Goal: Information Seeking & Learning: Find specific fact

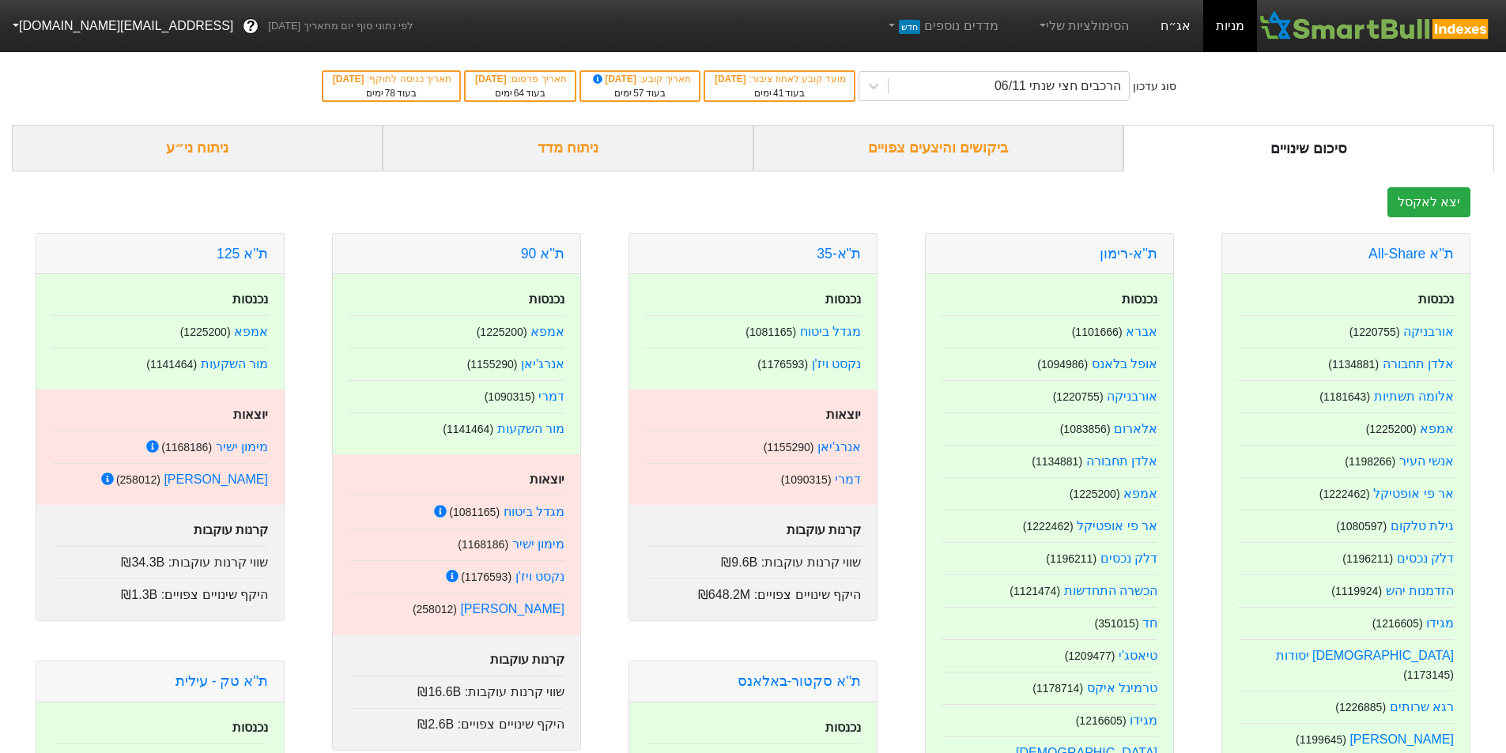
click at [1180, 27] on link "אג״ח" at bounding box center [1175, 26] width 55 height 52
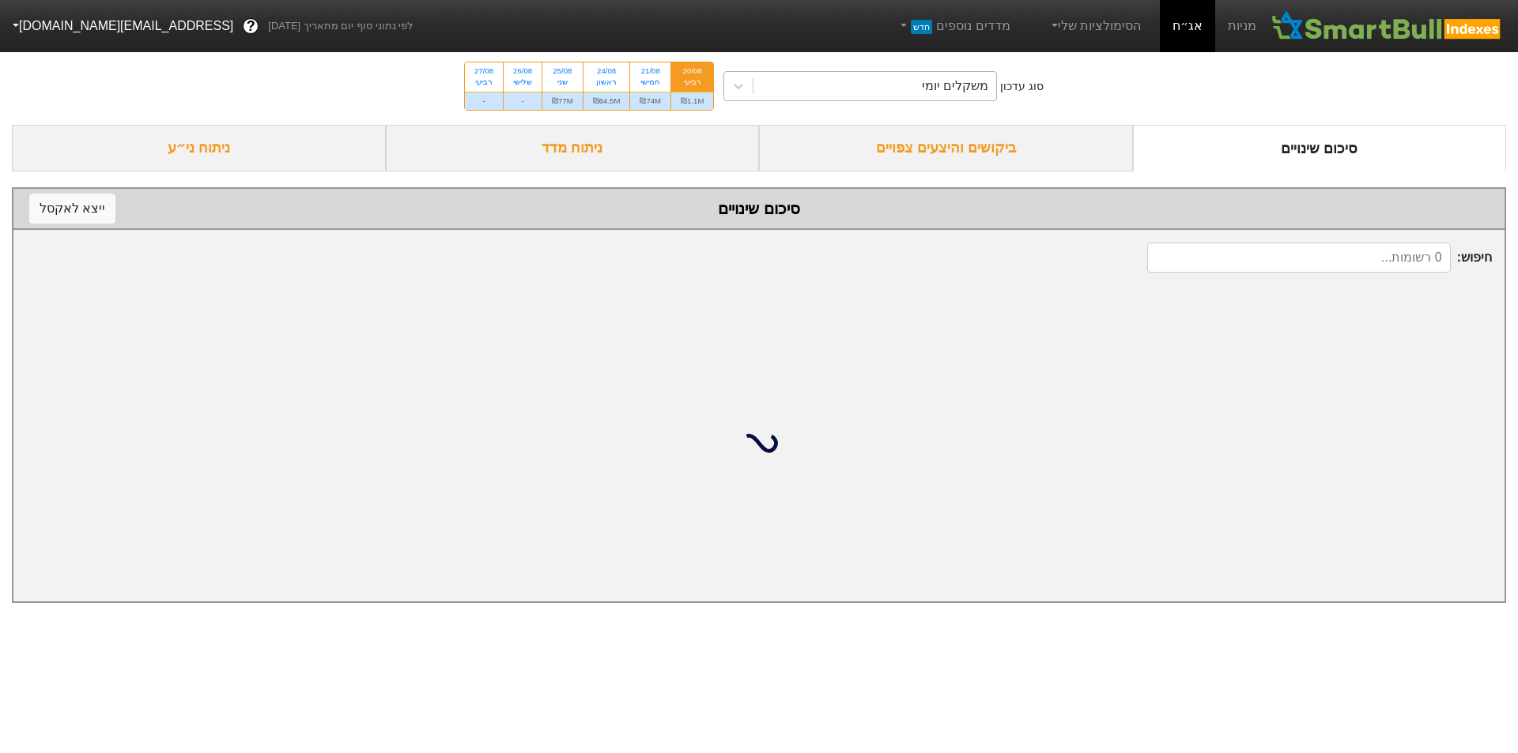
click at [916, 85] on div "משקלים יומי" at bounding box center [874, 86] width 243 height 28
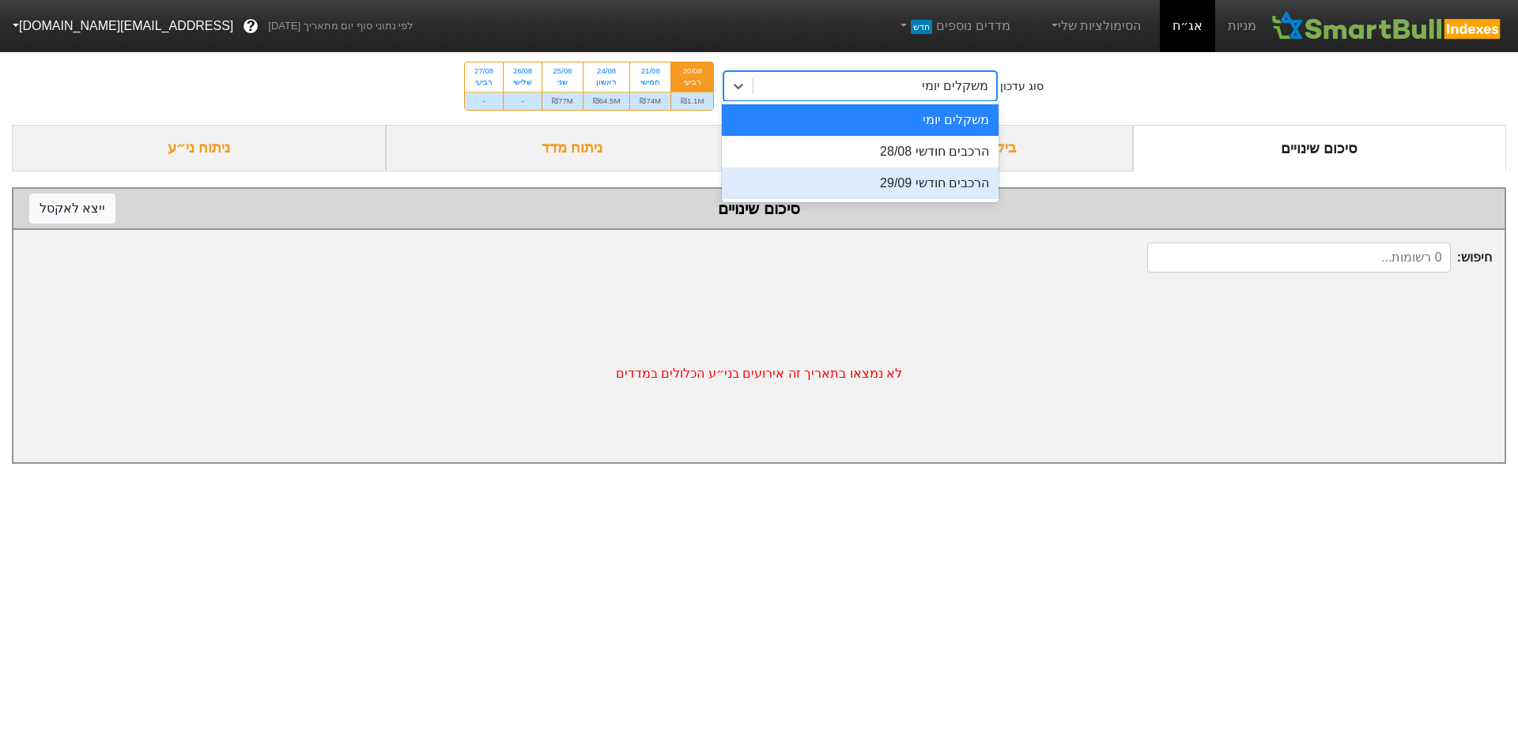
click at [908, 171] on div "הרכבים חודשי 29/09" at bounding box center [860, 184] width 277 height 32
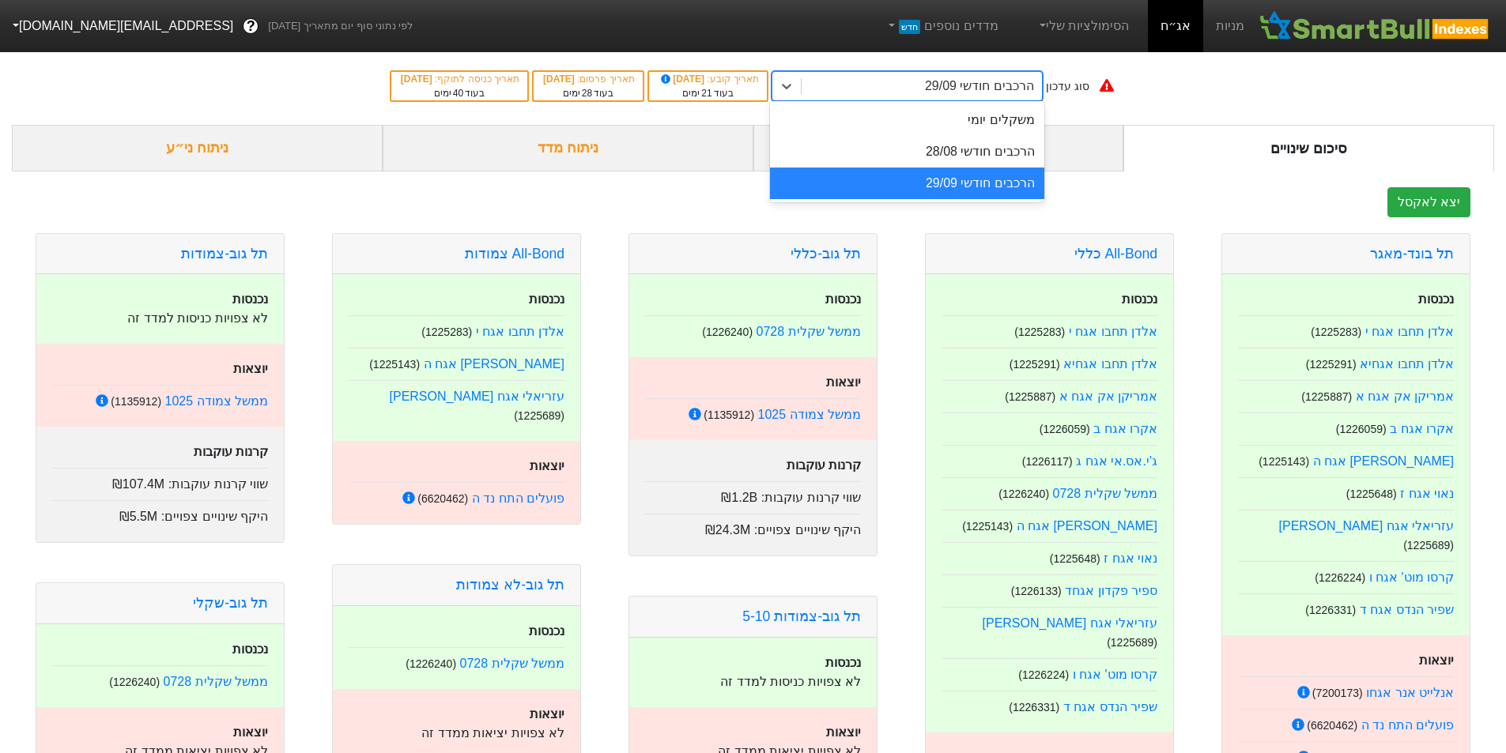
click at [867, 90] on div "הרכבים חודשי 29/09" at bounding box center [922, 86] width 240 height 28
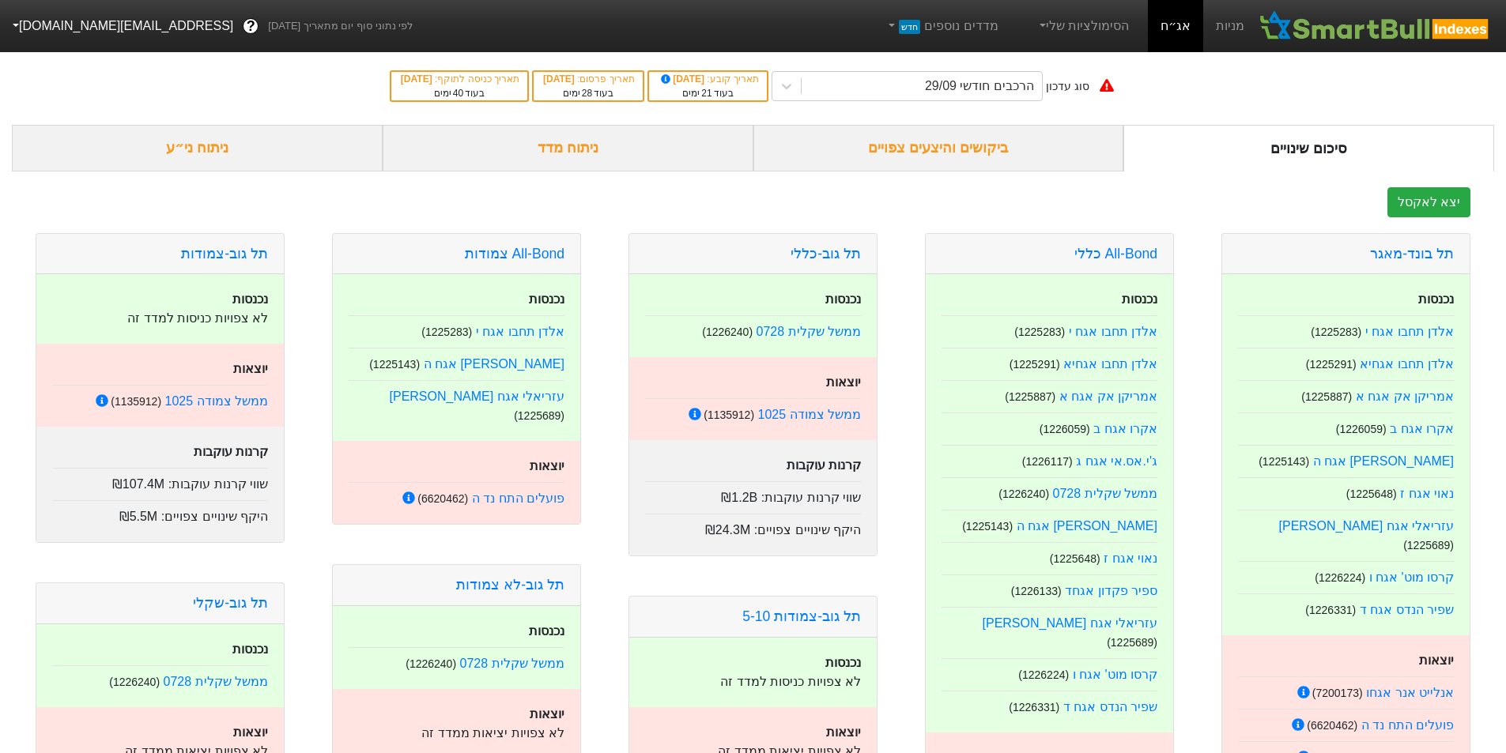
click at [601, 160] on div "ניתוח מדד" at bounding box center [568, 148] width 371 height 47
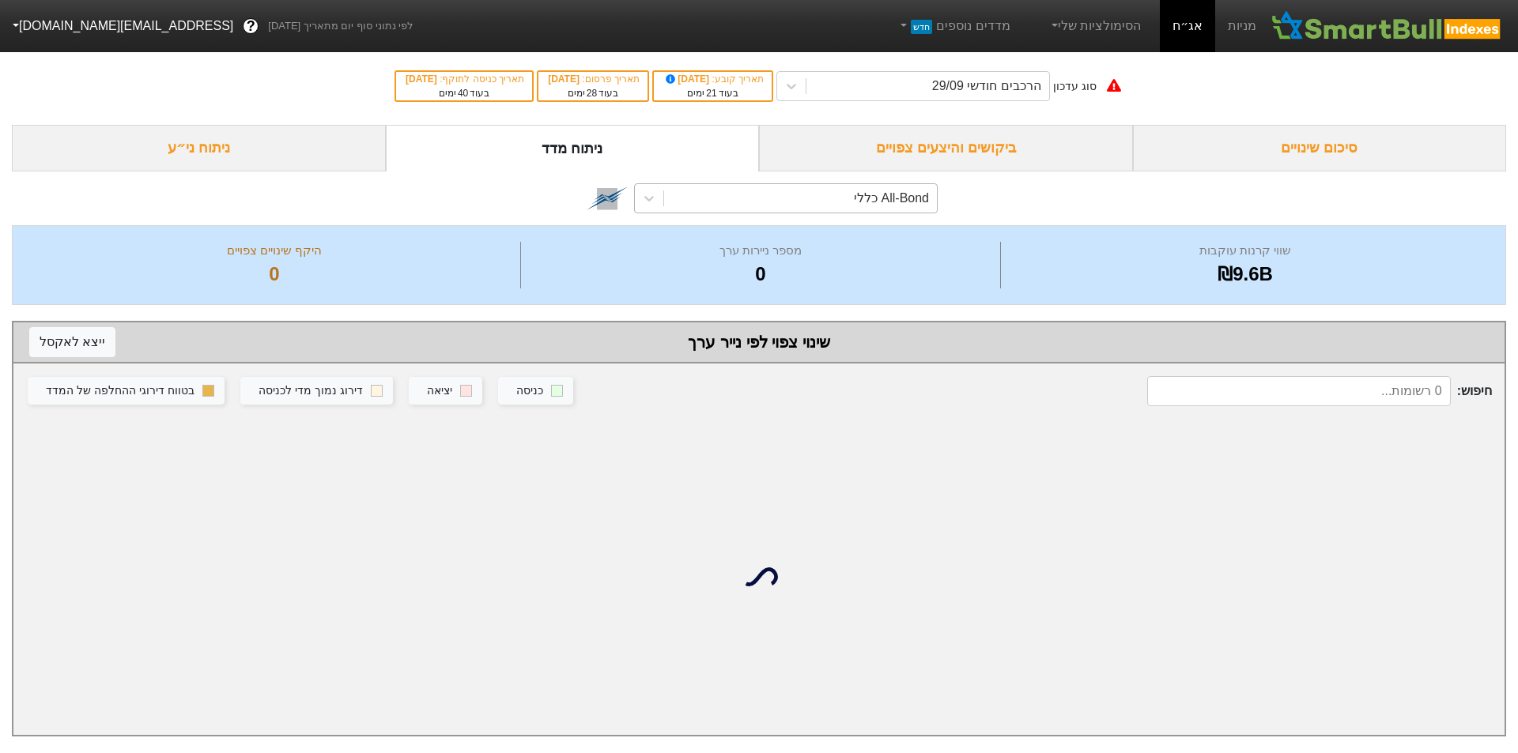
click at [742, 196] on div "All-Bond כללי" at bounding box center [800, 198] width 273 height 28
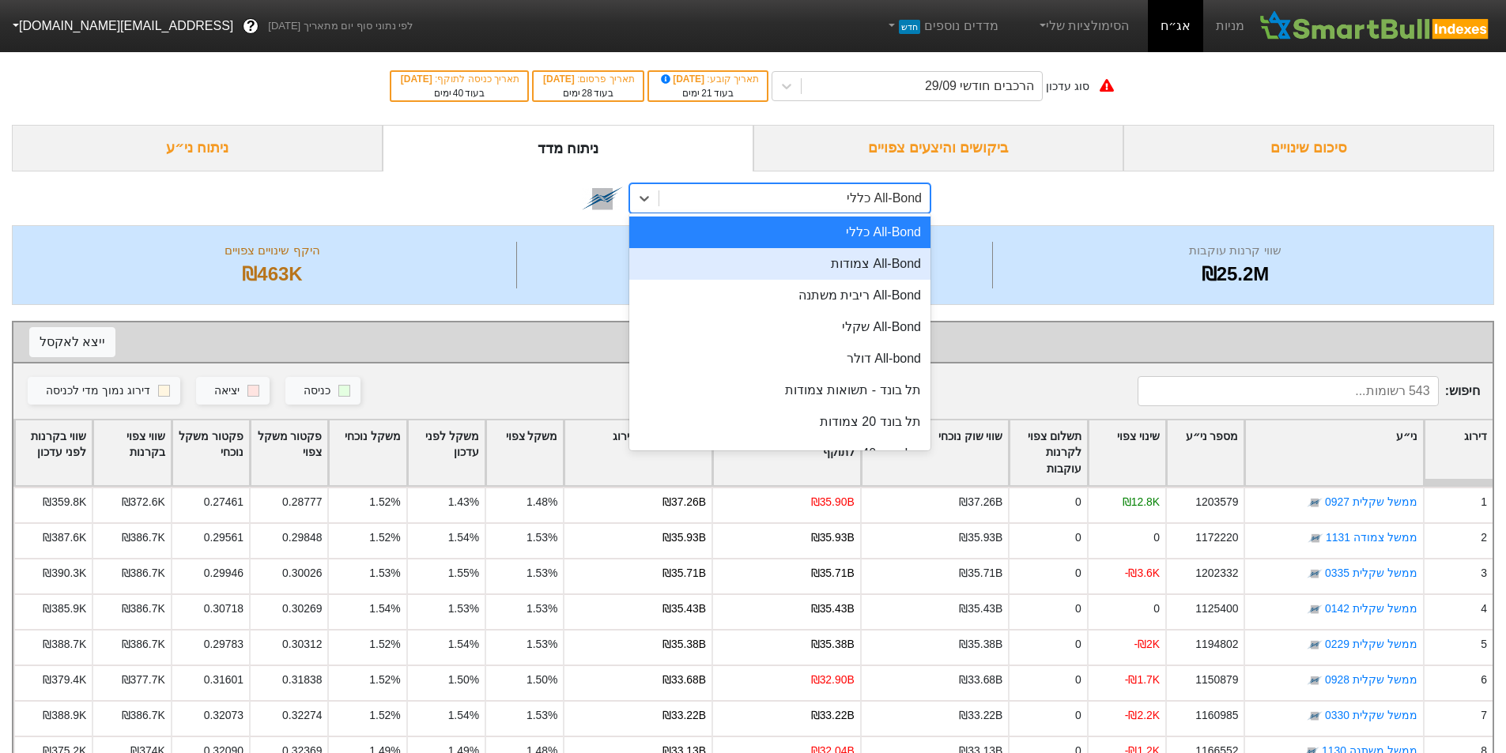
scroll to position [105, 0]
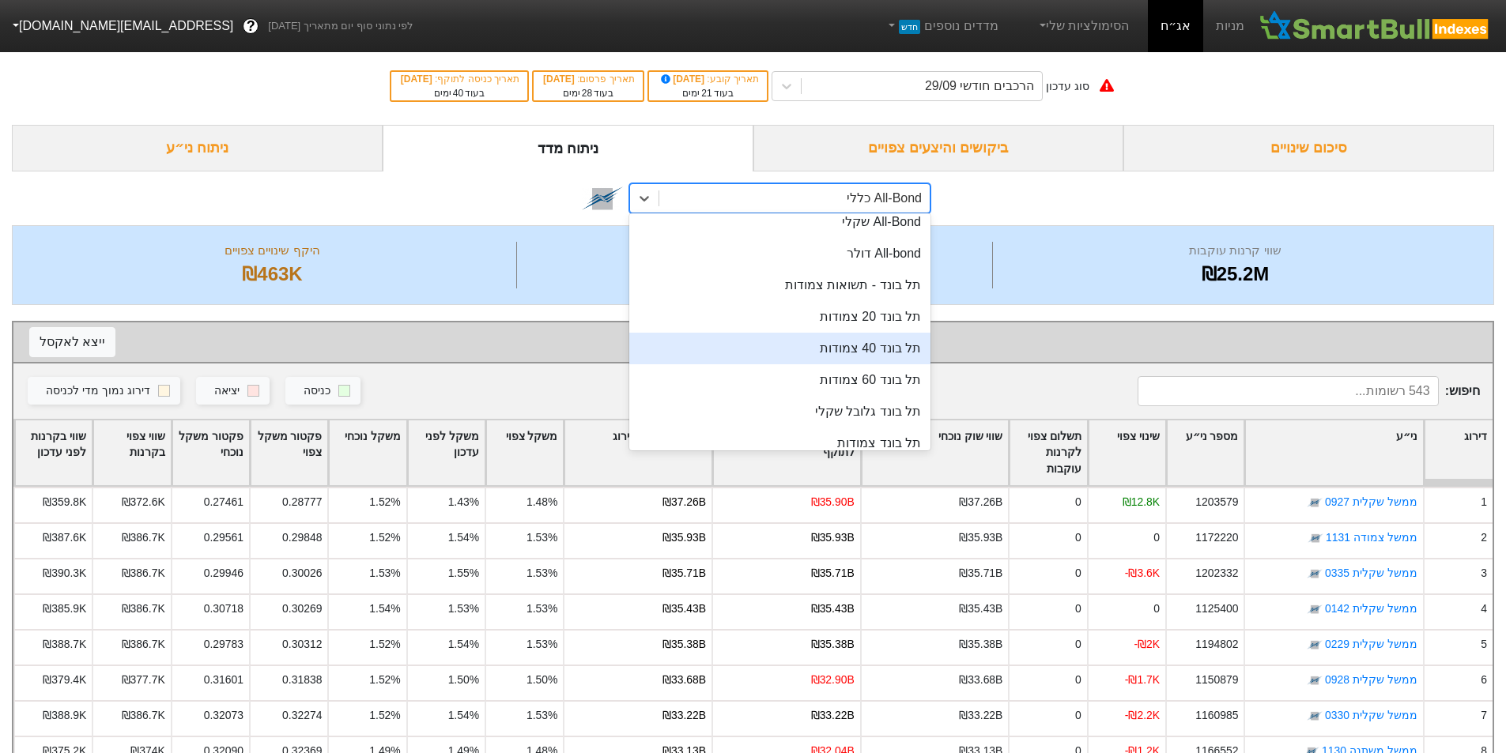
click at [867, 340] on div "תל בונד 40 צמודות" at bounding box center [779, 349] width 301 height 32
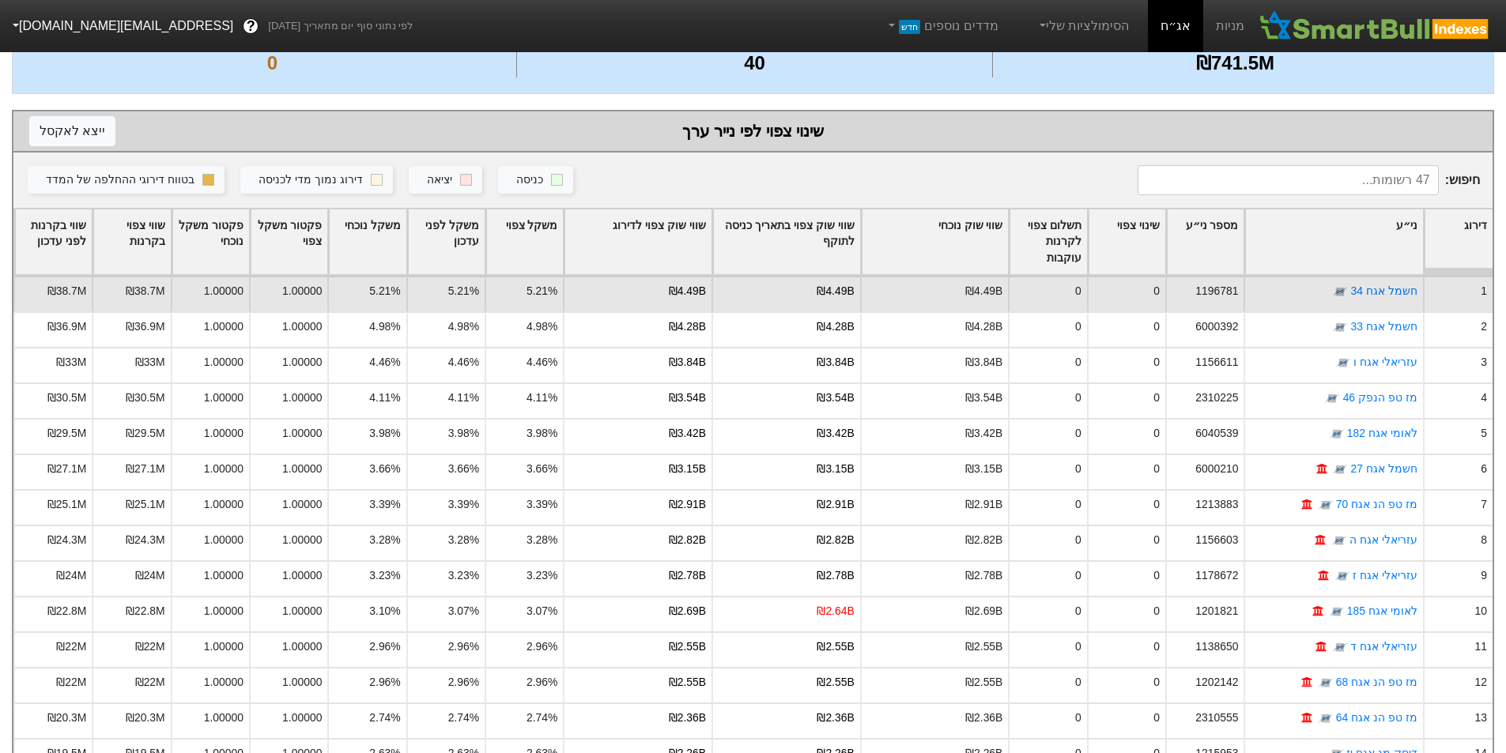
scroll to position [316, 0]
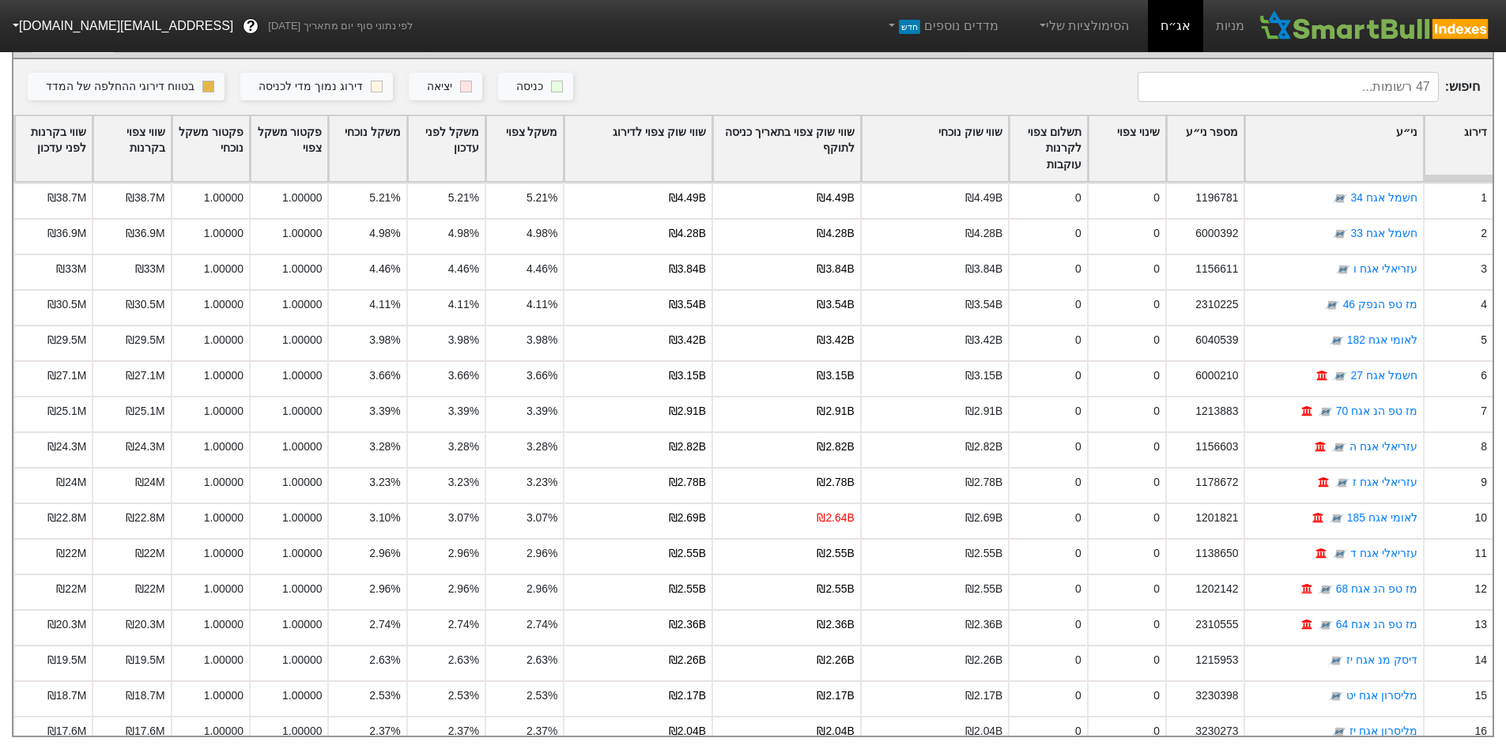
click at [636, 138] on div "שווי שוק צפוי לדירוג" at bounding box center [638, 149] width 147 height 66
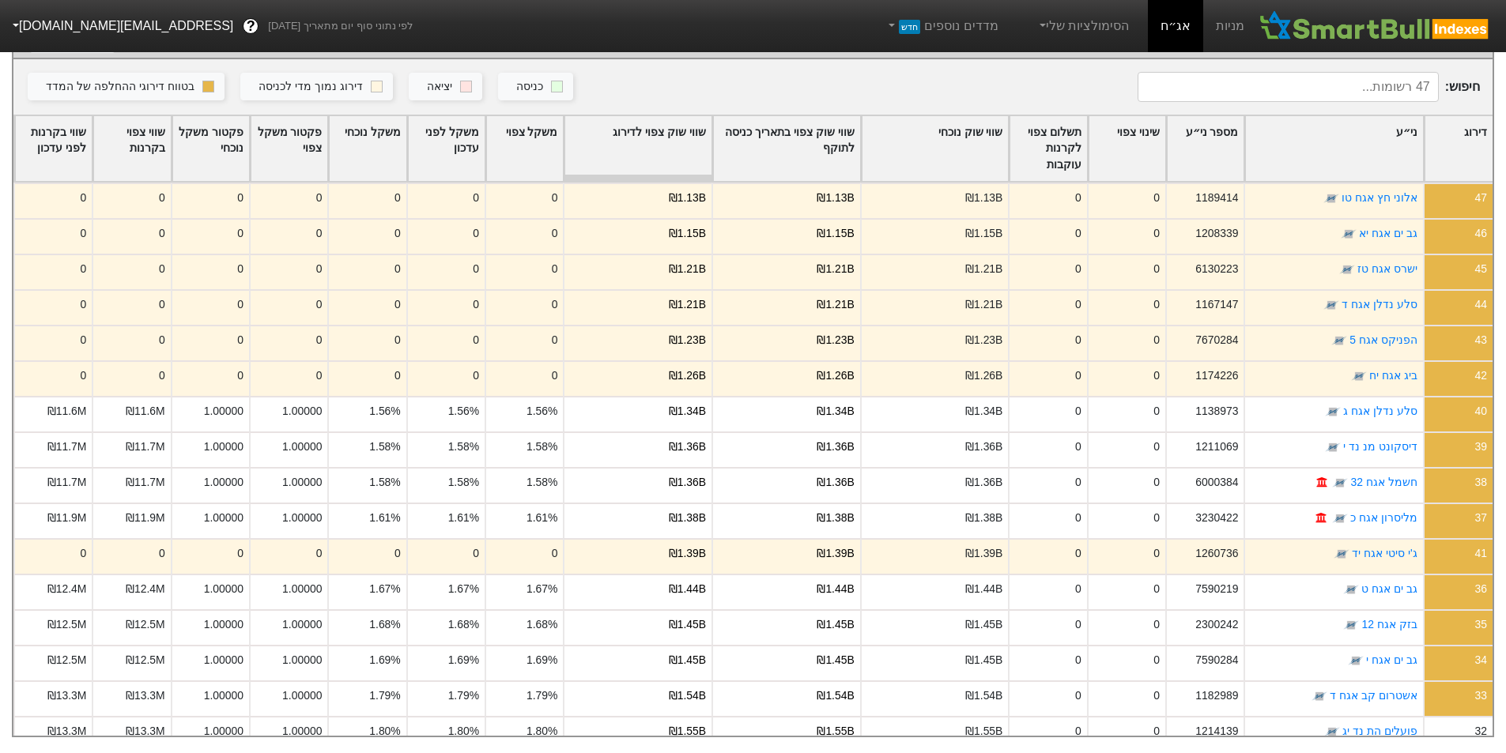
click at [637, 134] on div "שווי שוק צפוי לדירוג" at bounding box center [638, 149] width 147 height 66
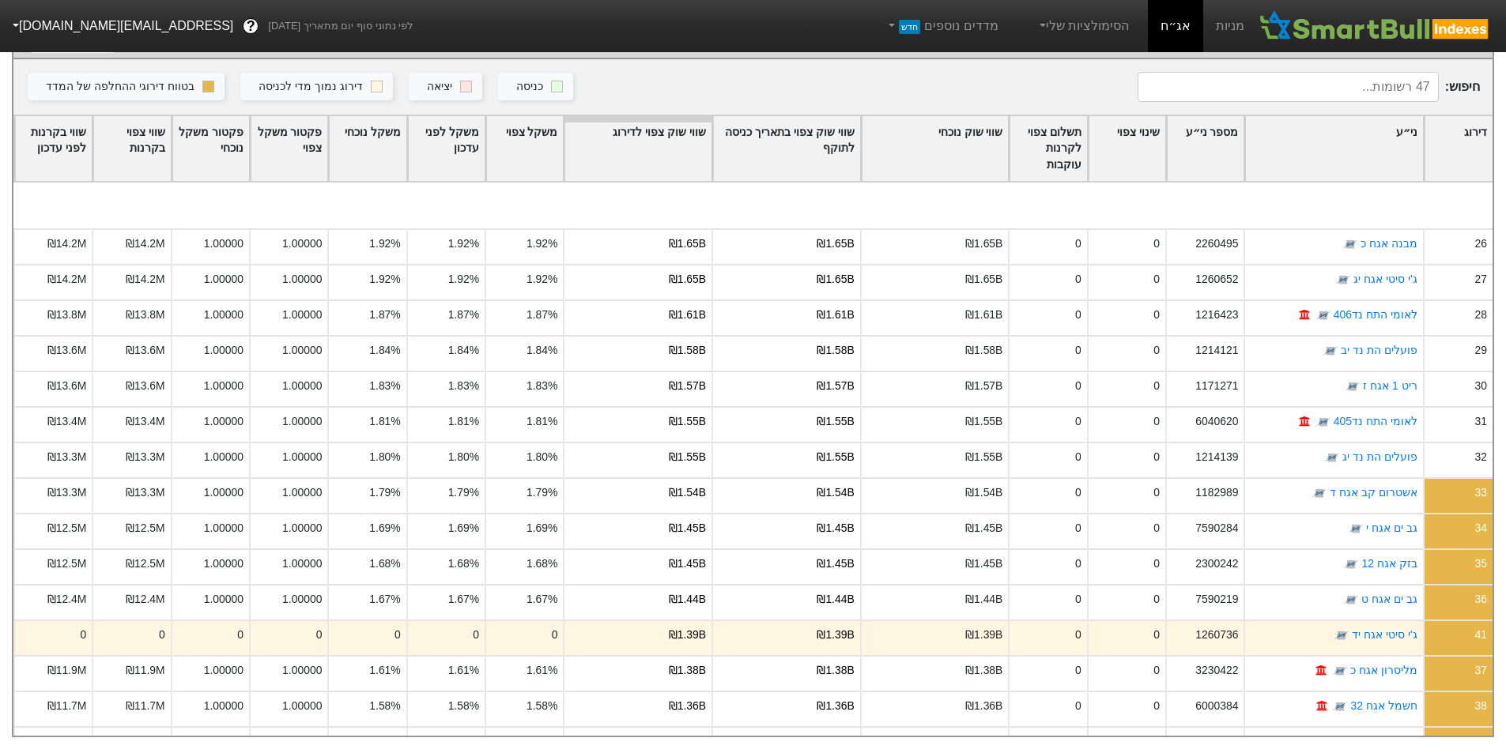
scroll to position [949, 0]
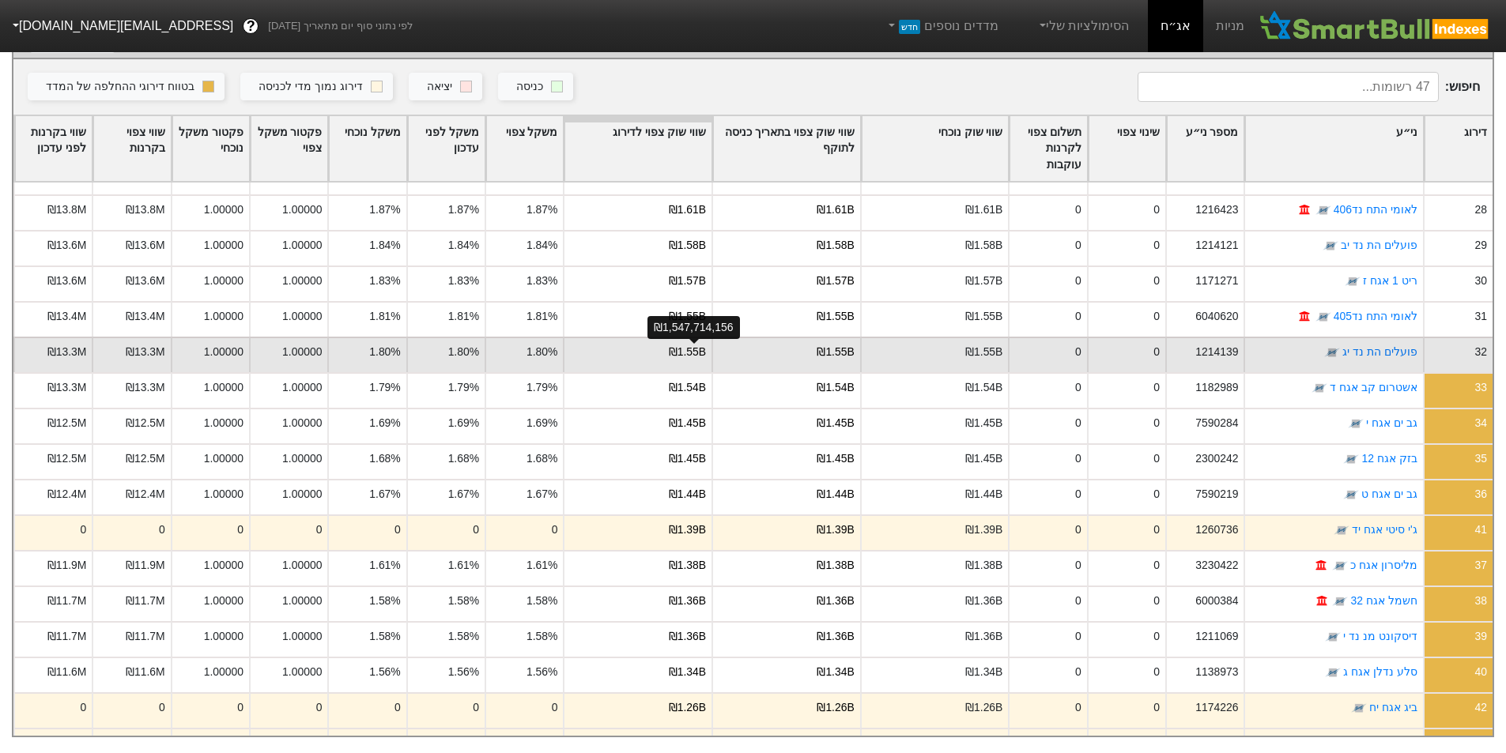
click at [692, 344] on div "₪1.55B" at bounding box center [687, 352] width 37 height 17
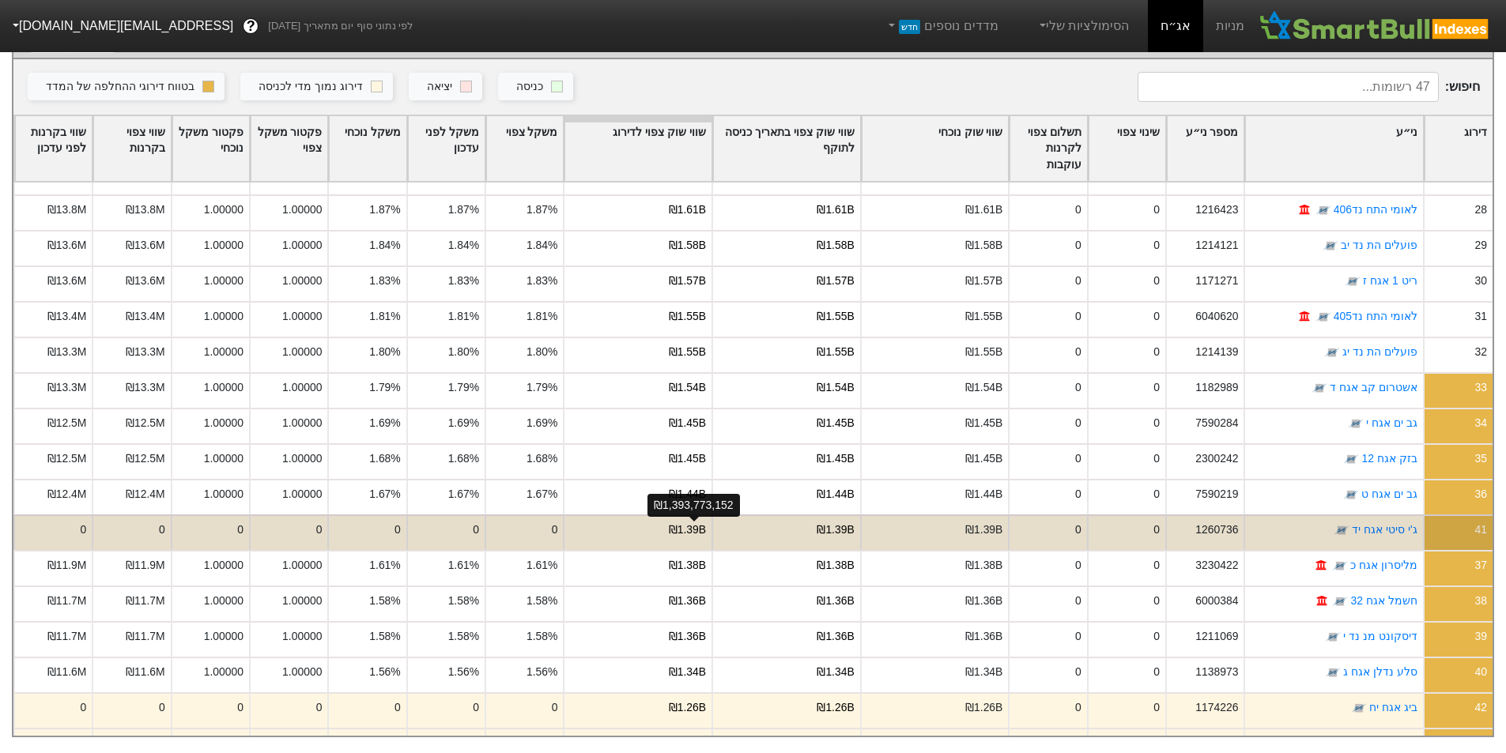
click at [683, 522] on div "₪1.39B" at bounding box center [687, 530] width 37 height 17
click at [667, 518] on div "₪1.39B" at bounding box center [637, 533] width 149 height 36
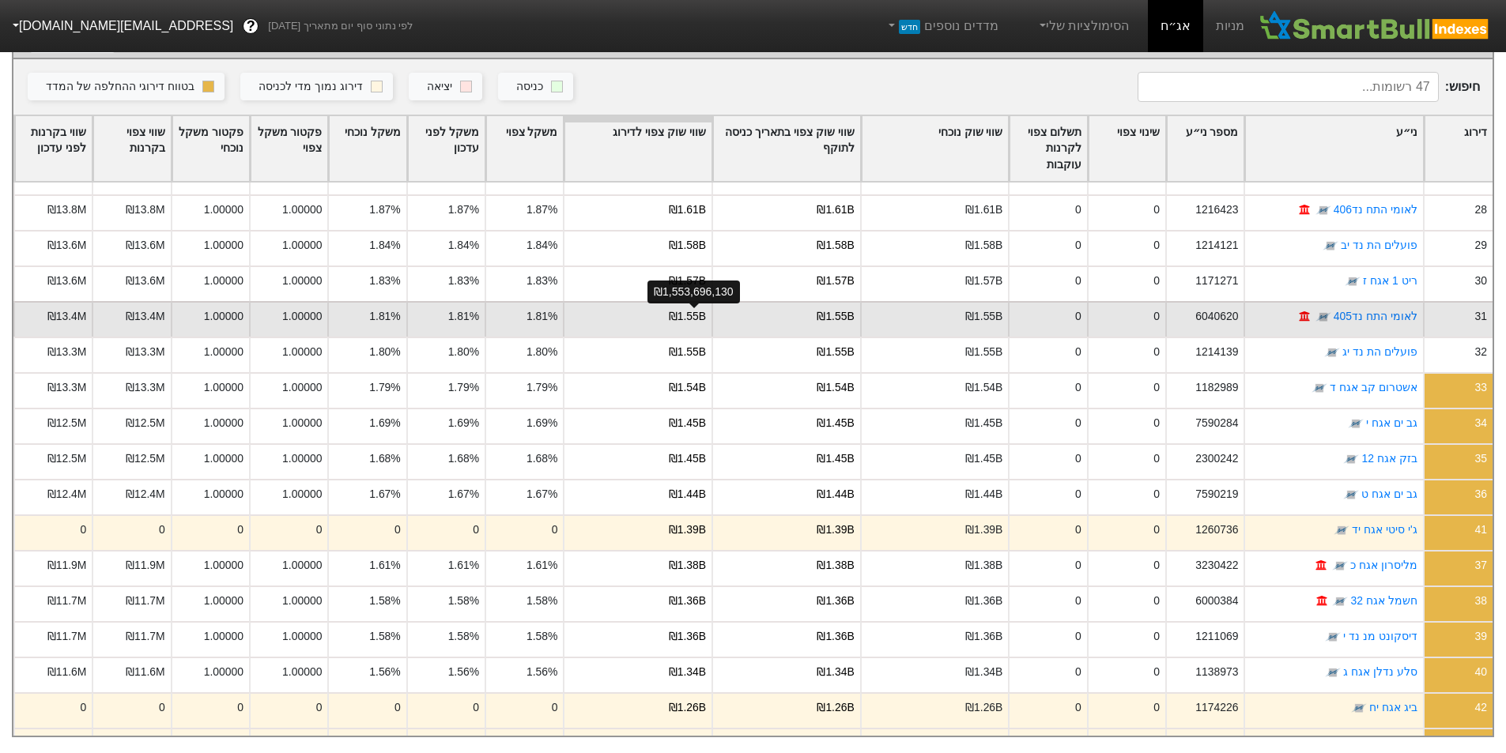
click at [700, 308] on div "₪1.55B" at bounding box center [687, 316] width 37 height 17
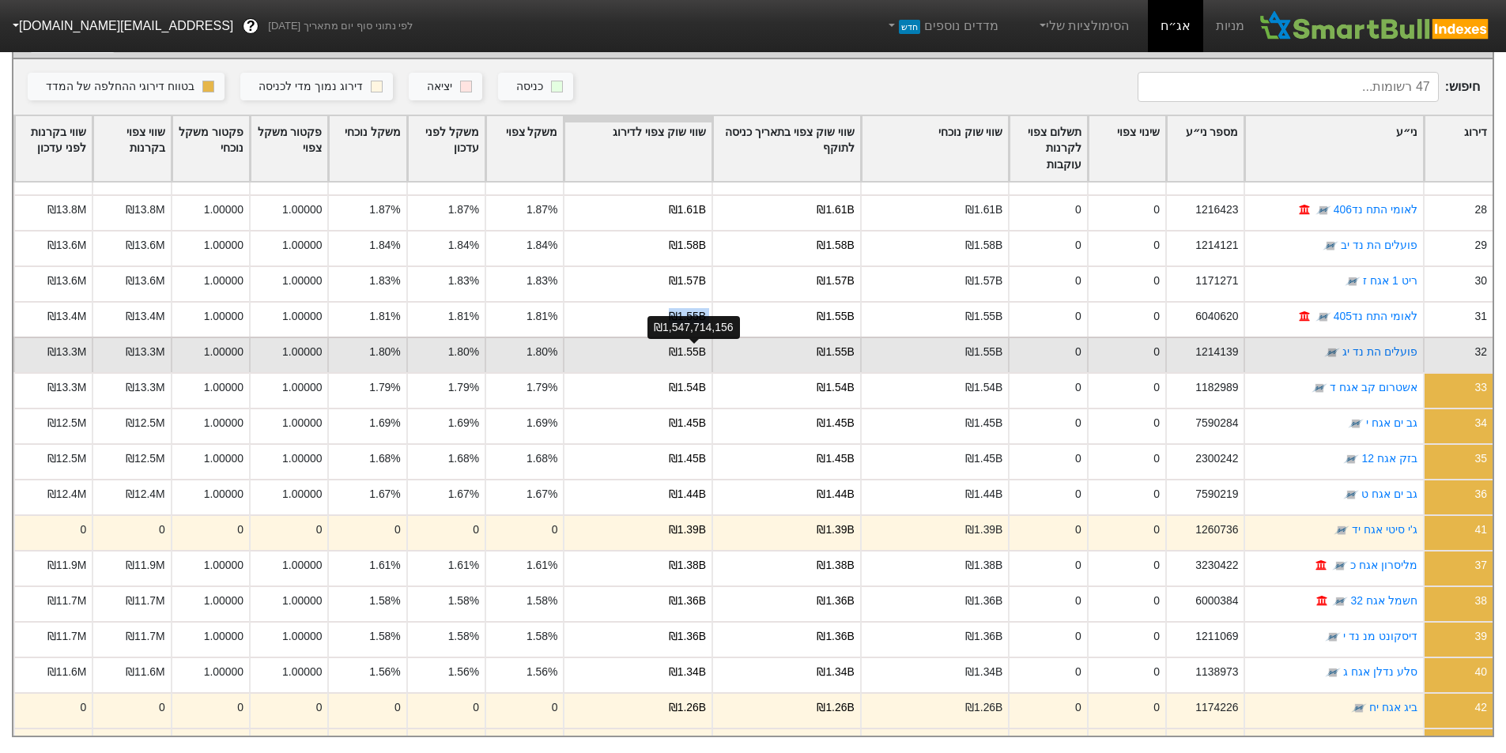
click at [693, 344] on div "₪1.55B" at bounding box center [687, 352] width 37 height 17
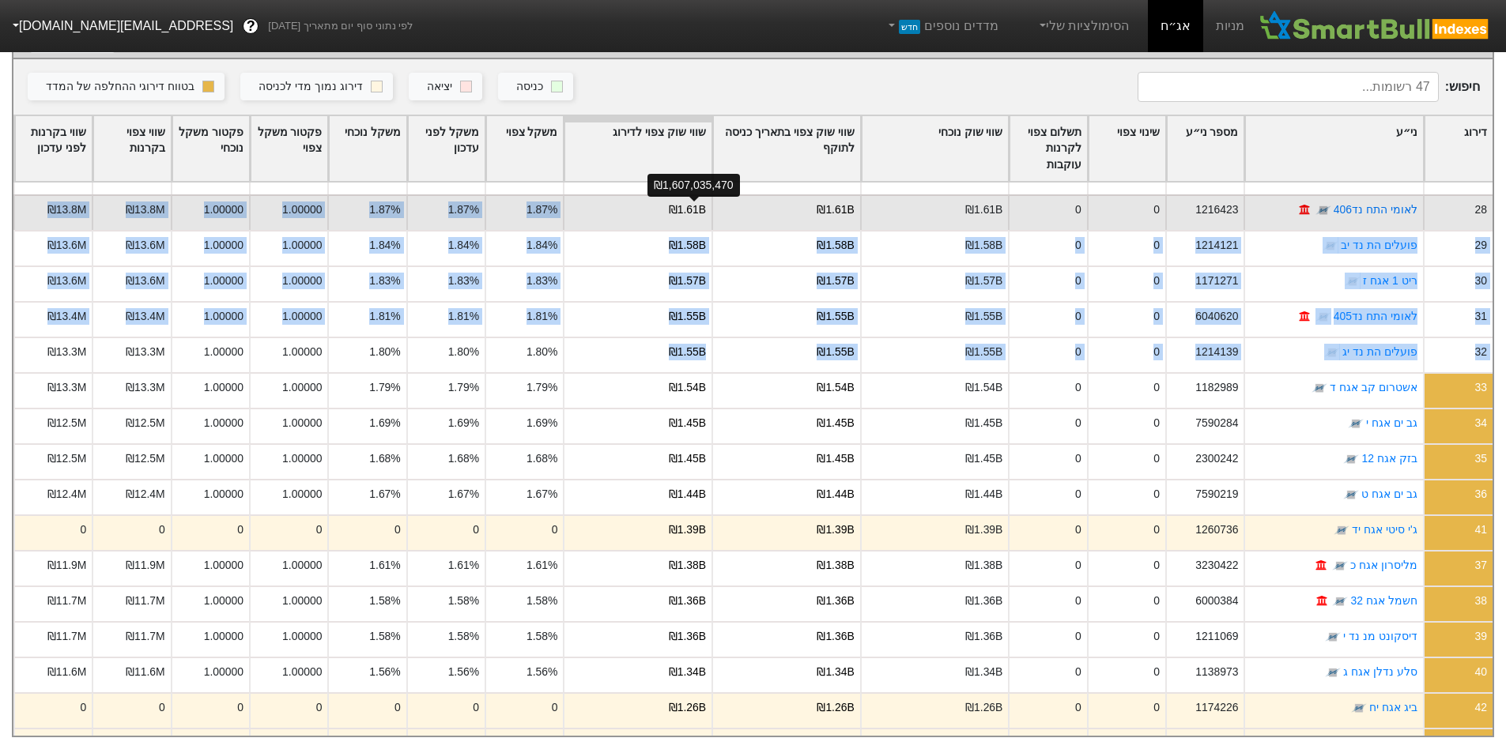
drag, startPoint x: 663, startPoint y: 342, endPoint x: 708, endPoint y: 217, distance: 132.1
click at [708, 213] on div "25 רבוע נדלן אגח ו 1140607 0 0 ₪1.67B ₪1.67B ₪1.67B 1.94% 1.94% 1.94% 1.00000 1…" at bounding box center [752, 70] width 1479 height 1672
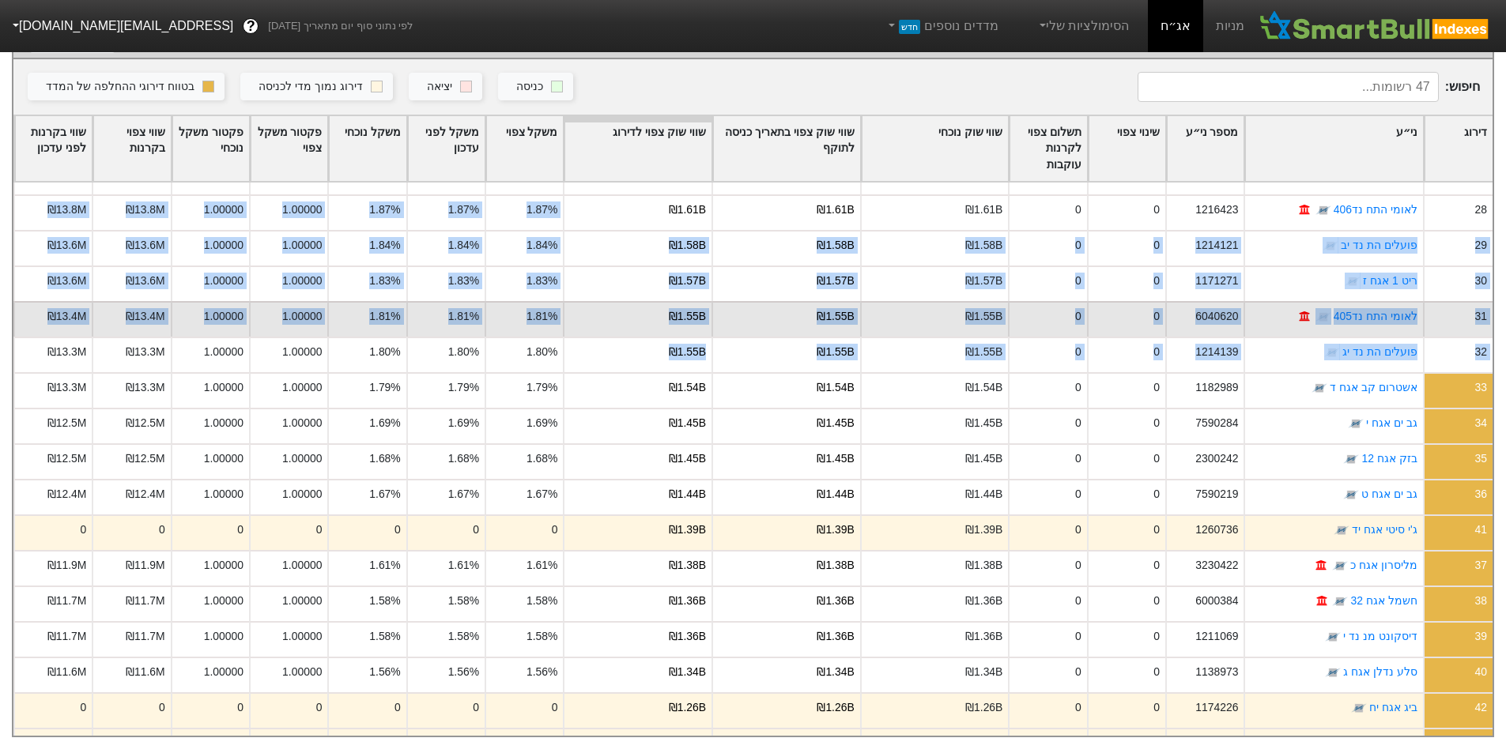
click at [705, 301] on div "₪1.55B" at bounding box center [637, 319] width 149 height 36
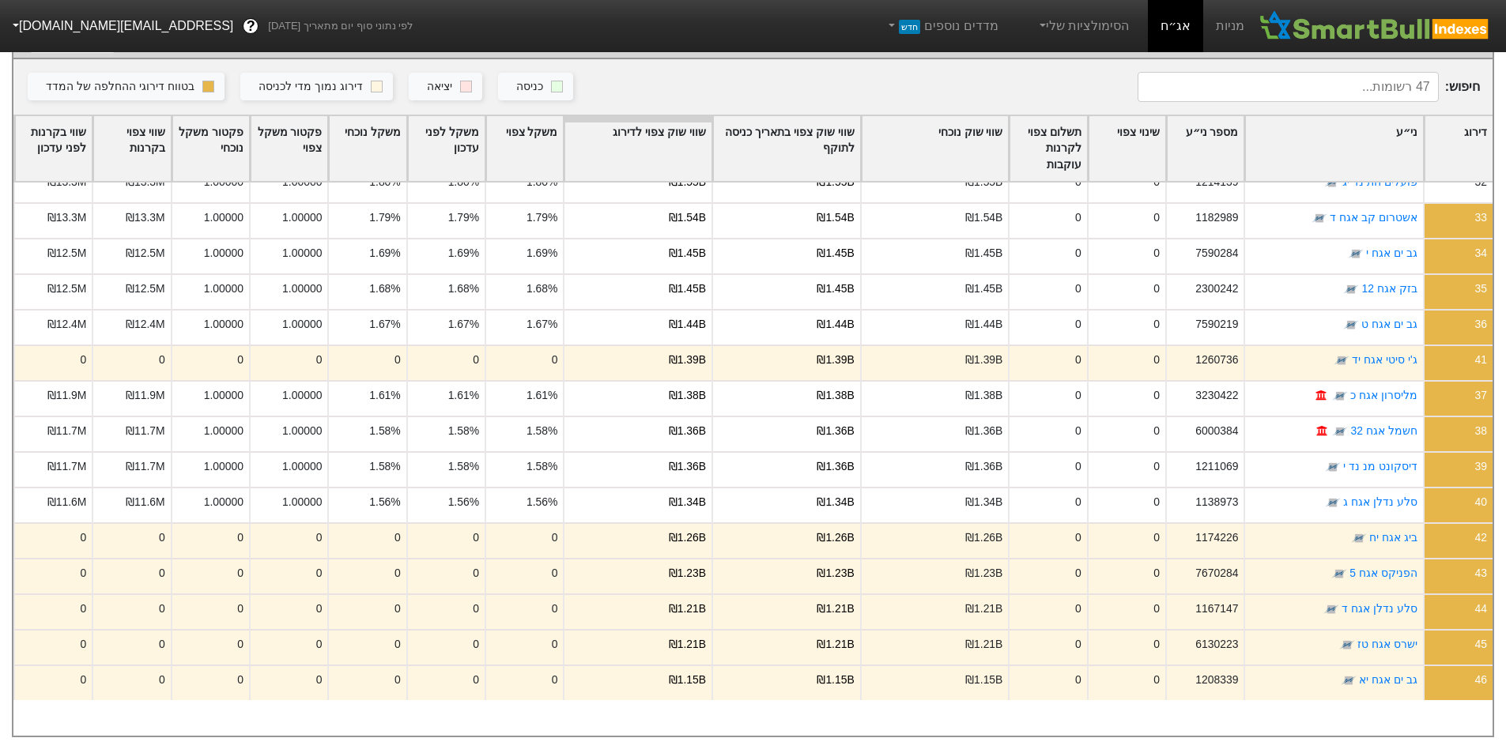
scroll to position [1014, 0]
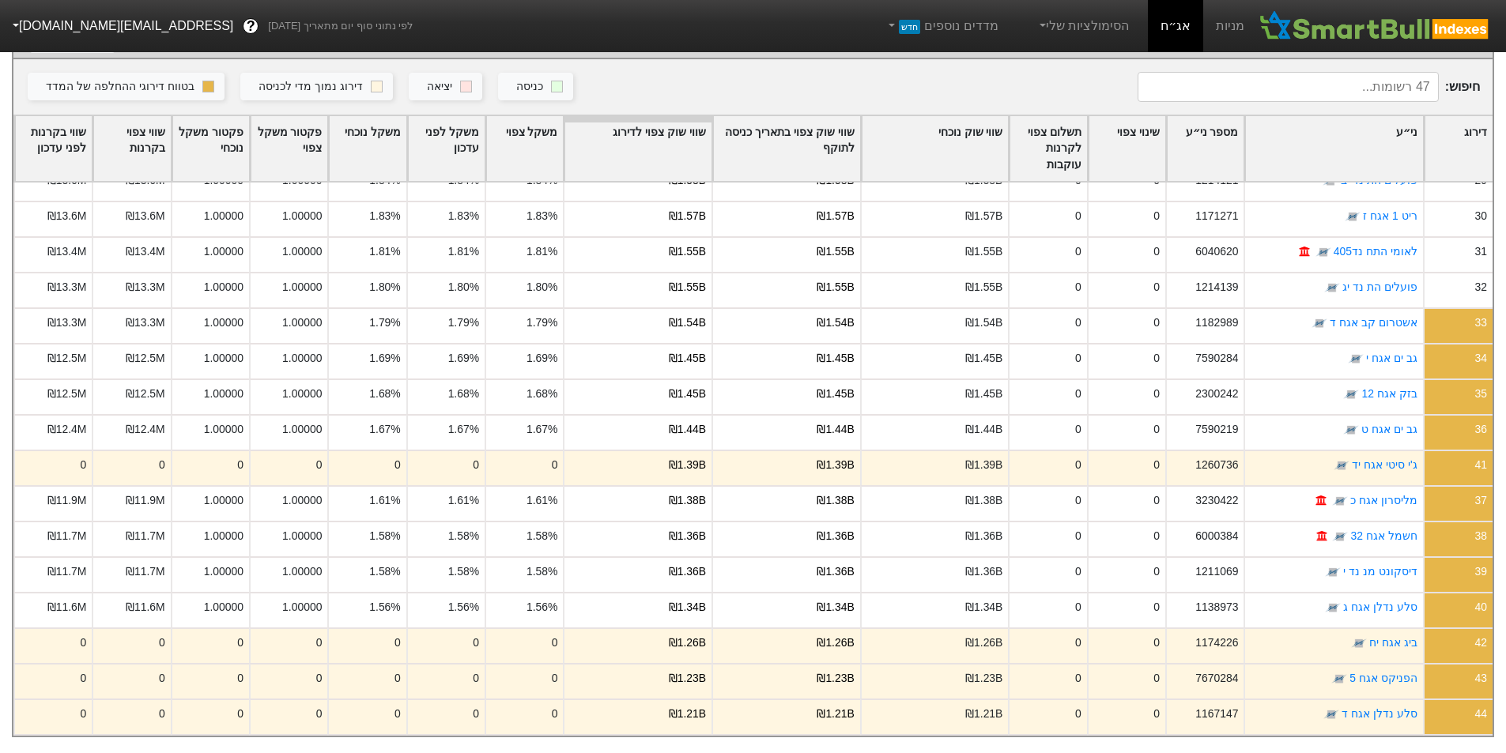
click at [1374, 77] on input at bounding box center [1288, 87] width 301 height 30
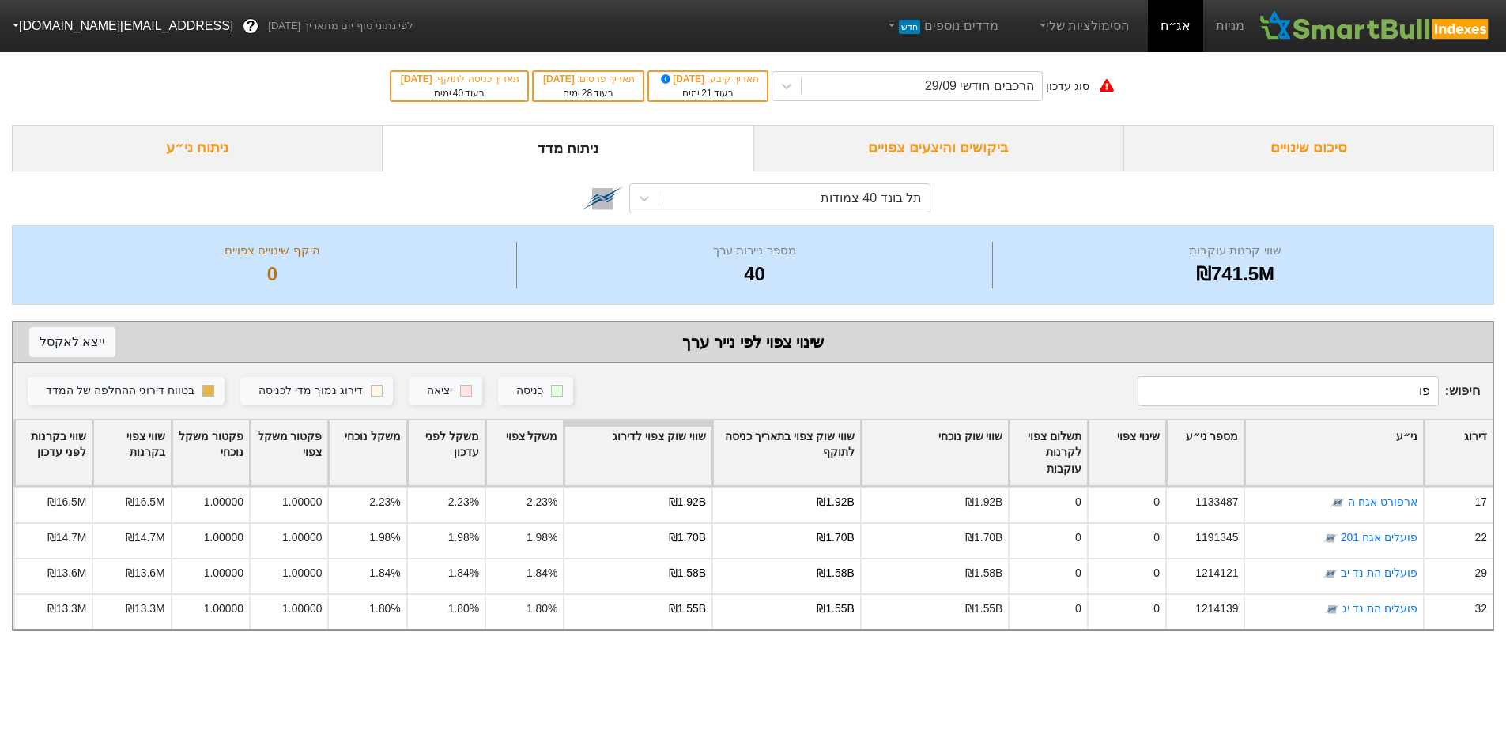
scroll to position [0, 0]
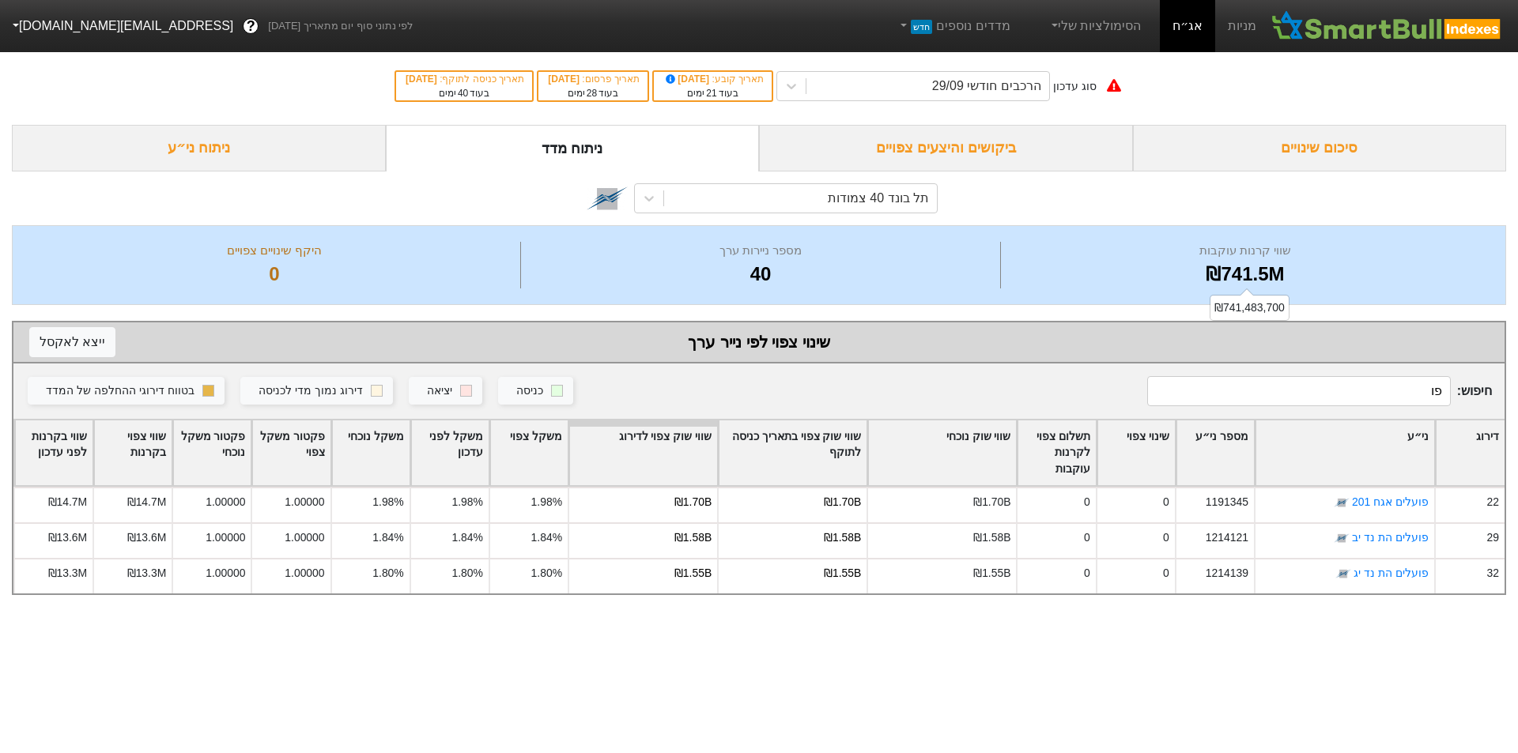
type input "פ"
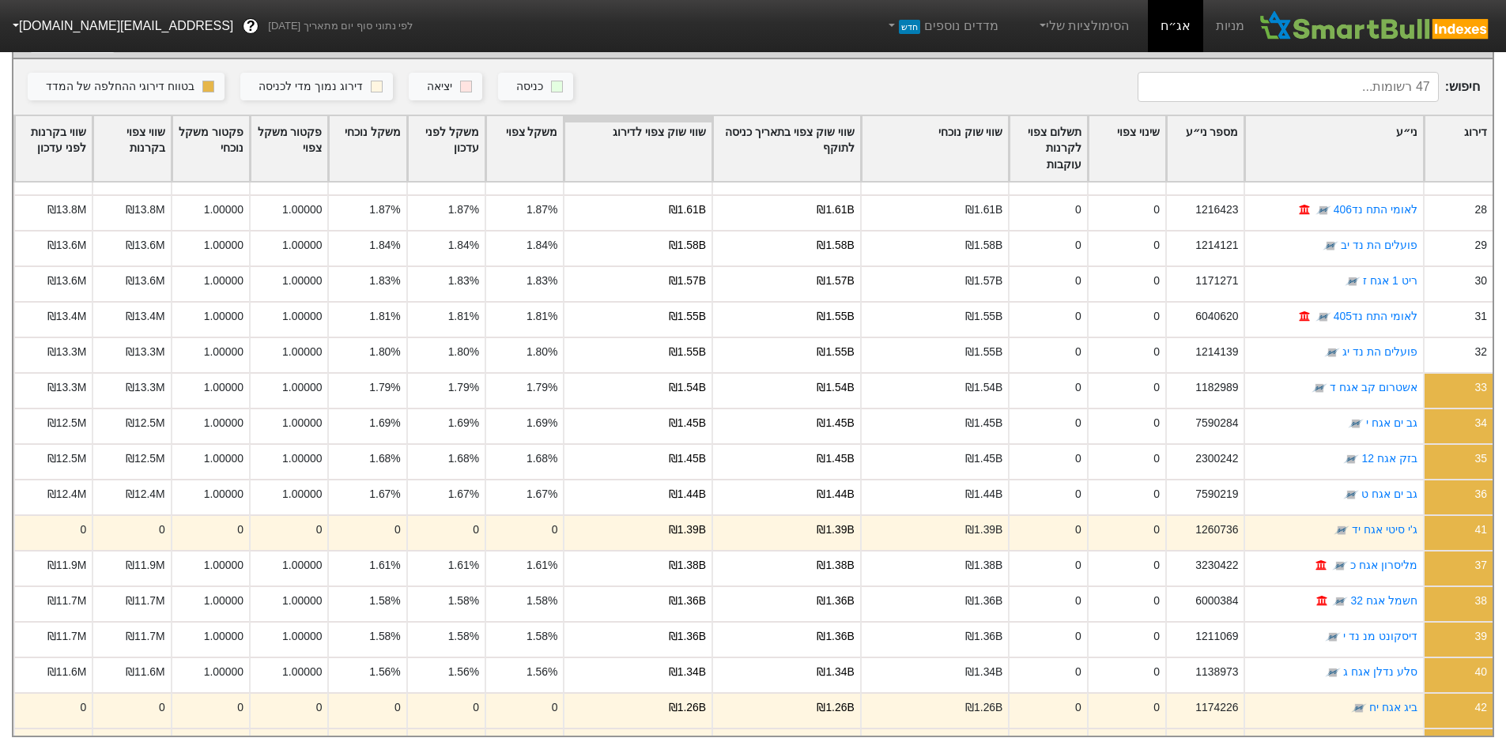
scroll to position [1119, 0]
